Goal: Find specific page/section: Find specific page/section

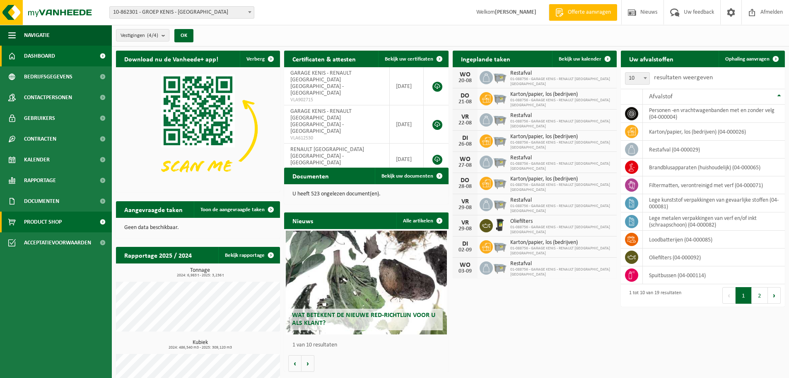
click at [51, 224] on span "Product Shop" at bounding box center [43, 221] width 38 height 21
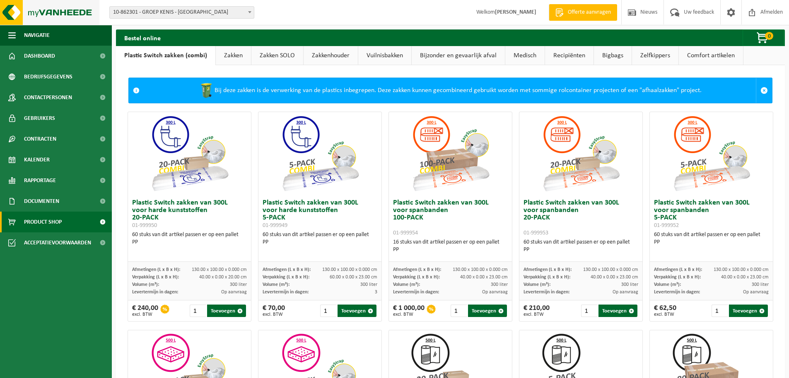
click at [67, 15] on img at bounding box center [49, 12] width 99 height 25
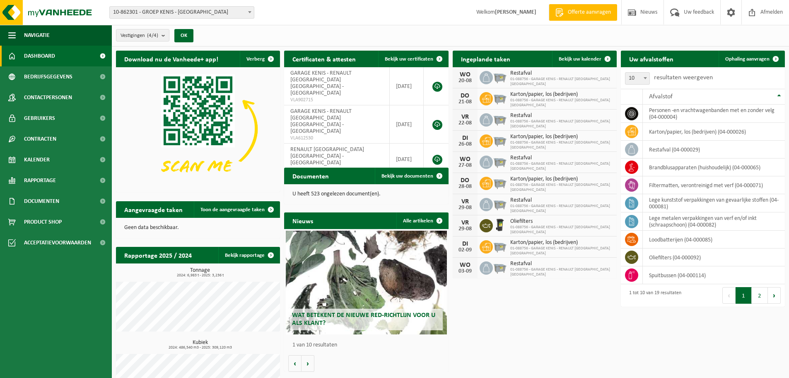
scroll to position [34, 0]
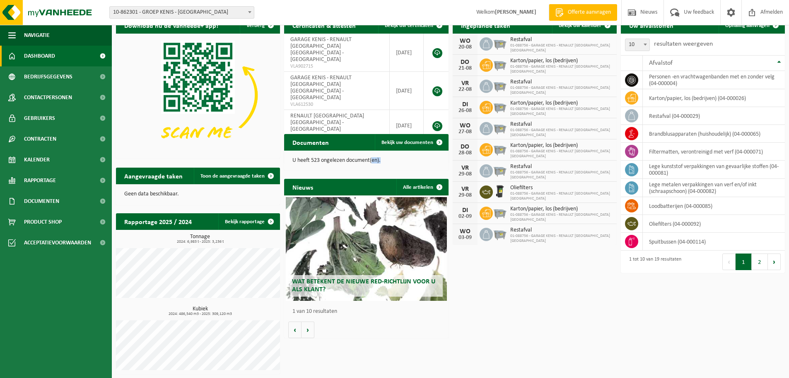
drag, startPoint x: 382, startPoint y: 161, endPoint x: 373, endPoint y: 163, distance: 9.8
click at [373, 163] on p "U heeft 523 ongelezen document(en)." at bounding box center [367, 160] width 148 height 6
click at [383, 160] on p "U heeft 523 ongelezen document(en)." at bounding box center [367, 160] width 148 height 6
click at [381, 161] on p "U heeft 523 ongelezen document(en)." at bounding box center [367, 160] width 148 height 6
